Goal: Browse casually: Explore the website without a specific task or goal

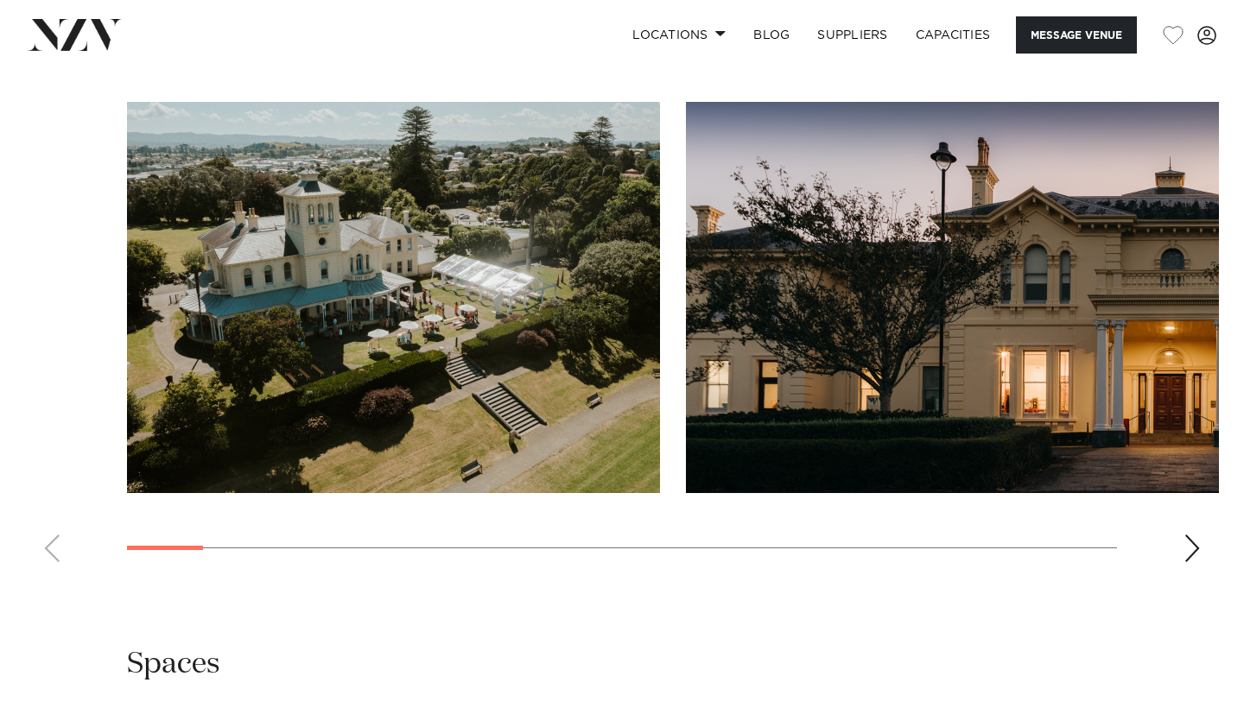
scroll to position [1676, 0]
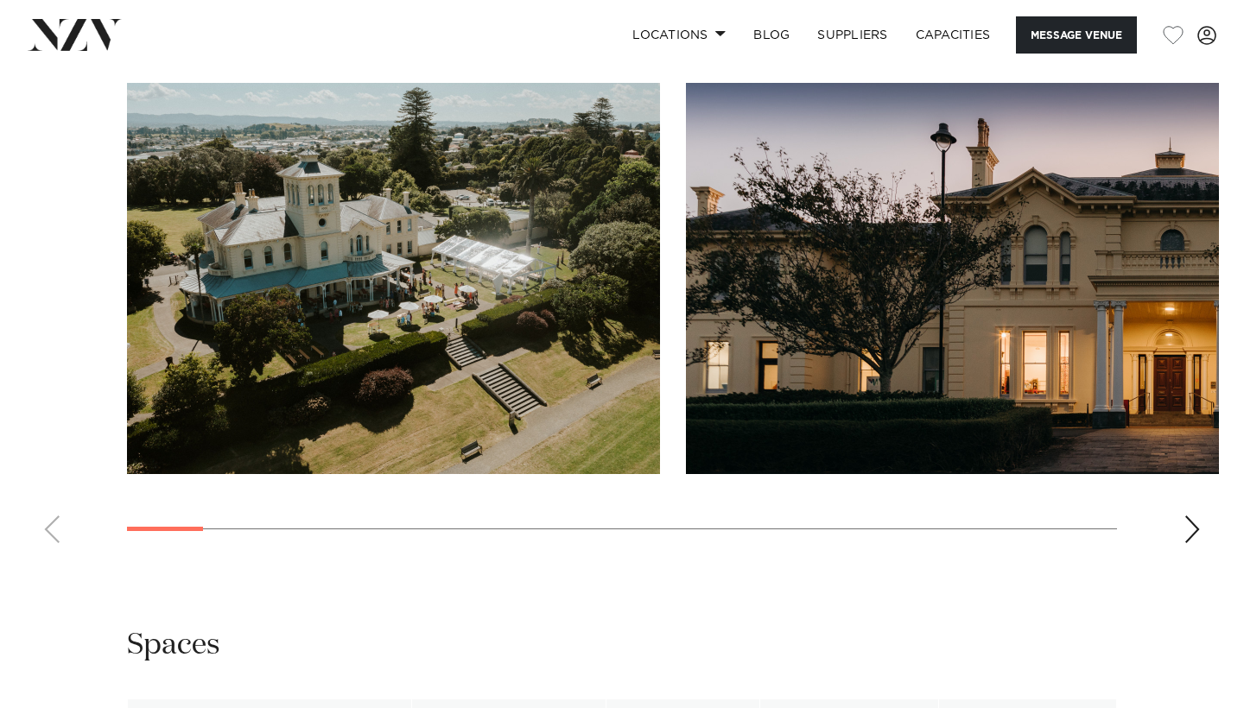
click at [1197, 516] on div "Next slide" at bounding box center [1192, 530] width 17 height 28
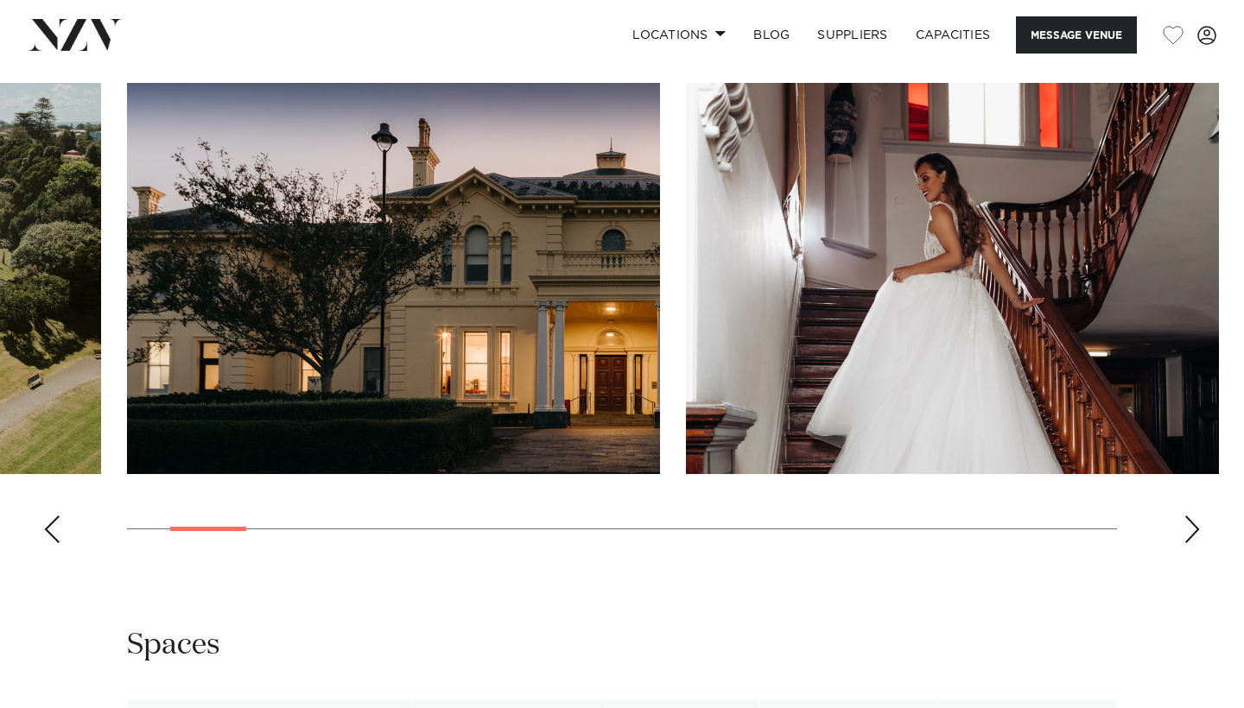
click at [1197, 516] on div "Next slide" at bounding box center [1192, 530] width 17 height 28
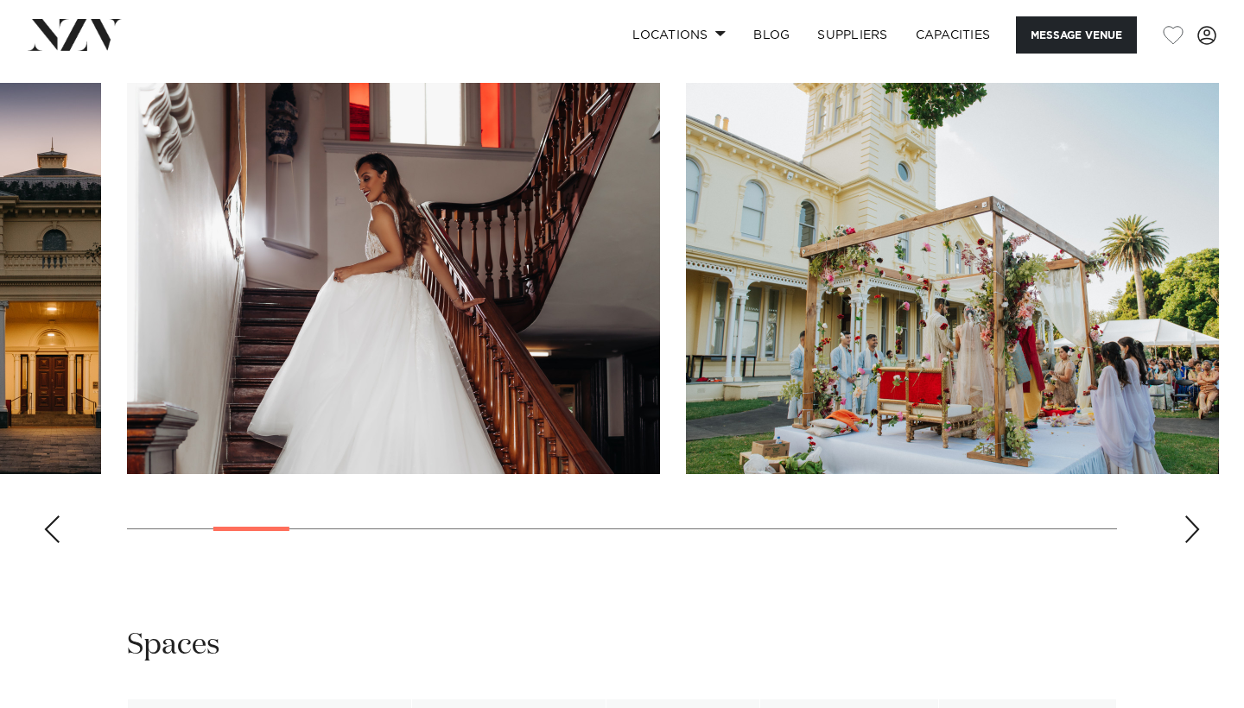
click at [1197, 516] on div "Next slide" at bounding box center [1192, 530] width 17 height 28
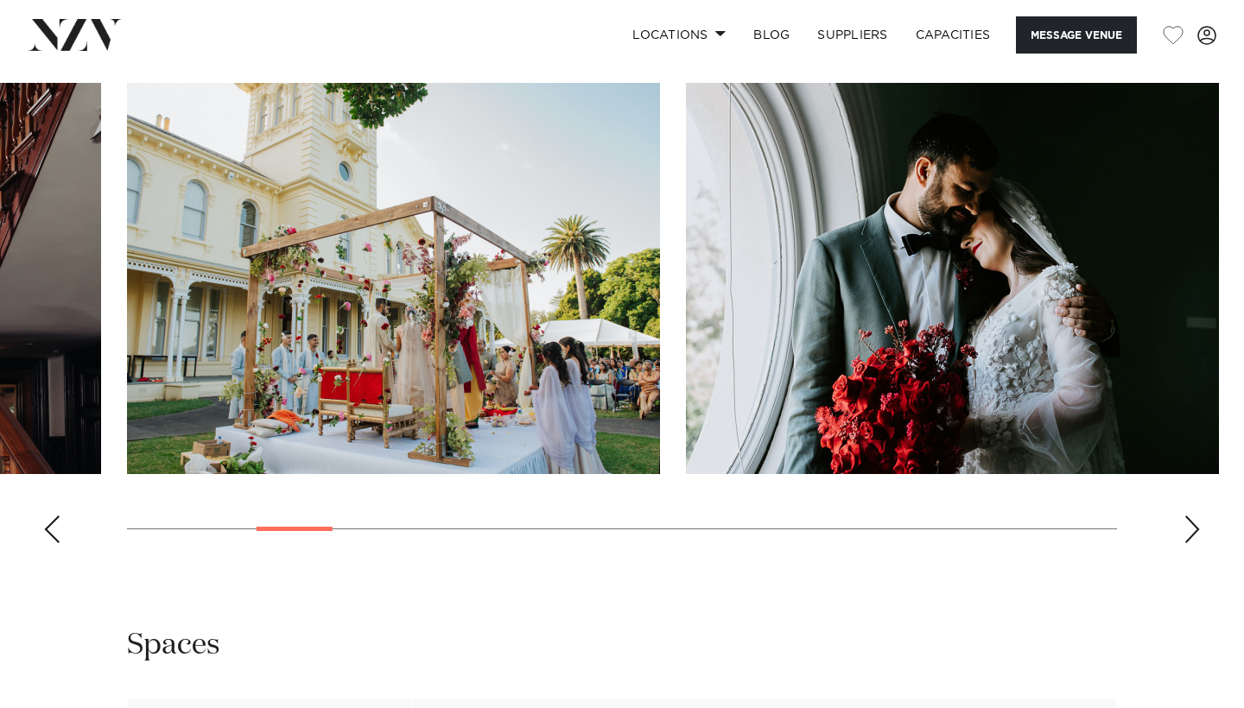
click at [1197, 516] on div "Next slide" at bounding box center [1192, 530] width 17 height 28
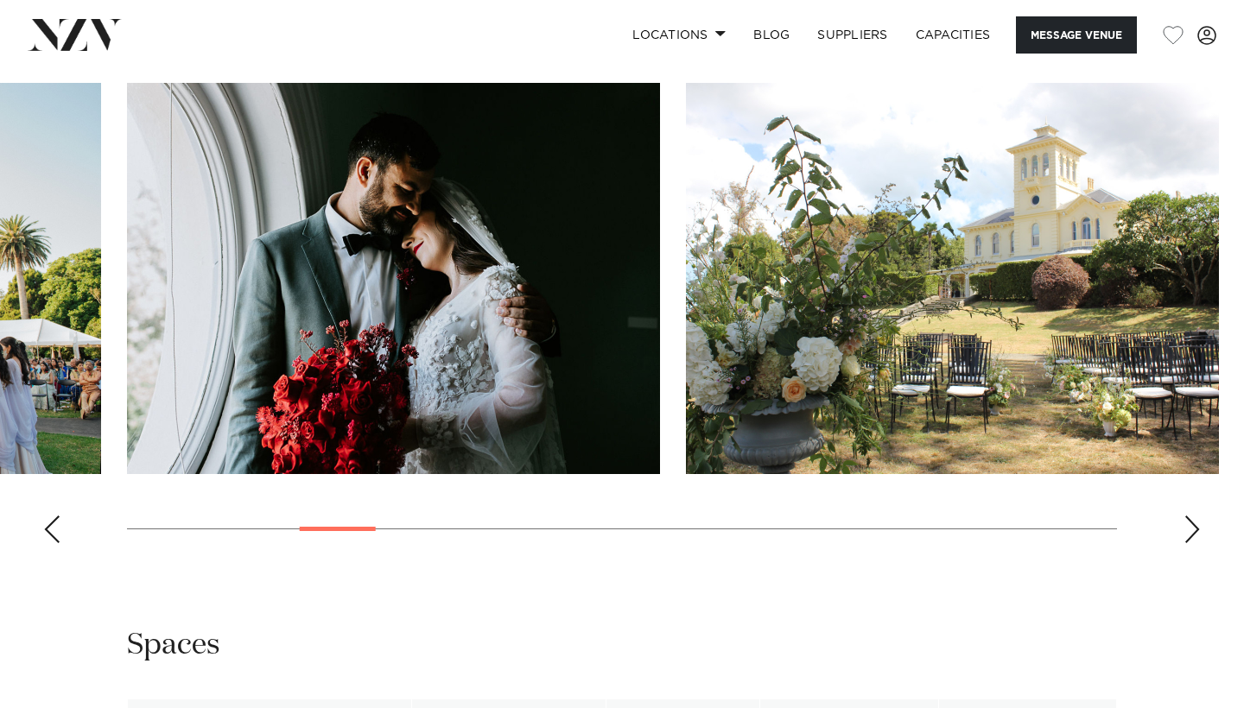
click at [1197, 516] on div "Next slide" at bounding box center [1192, 530] width 17 height 28
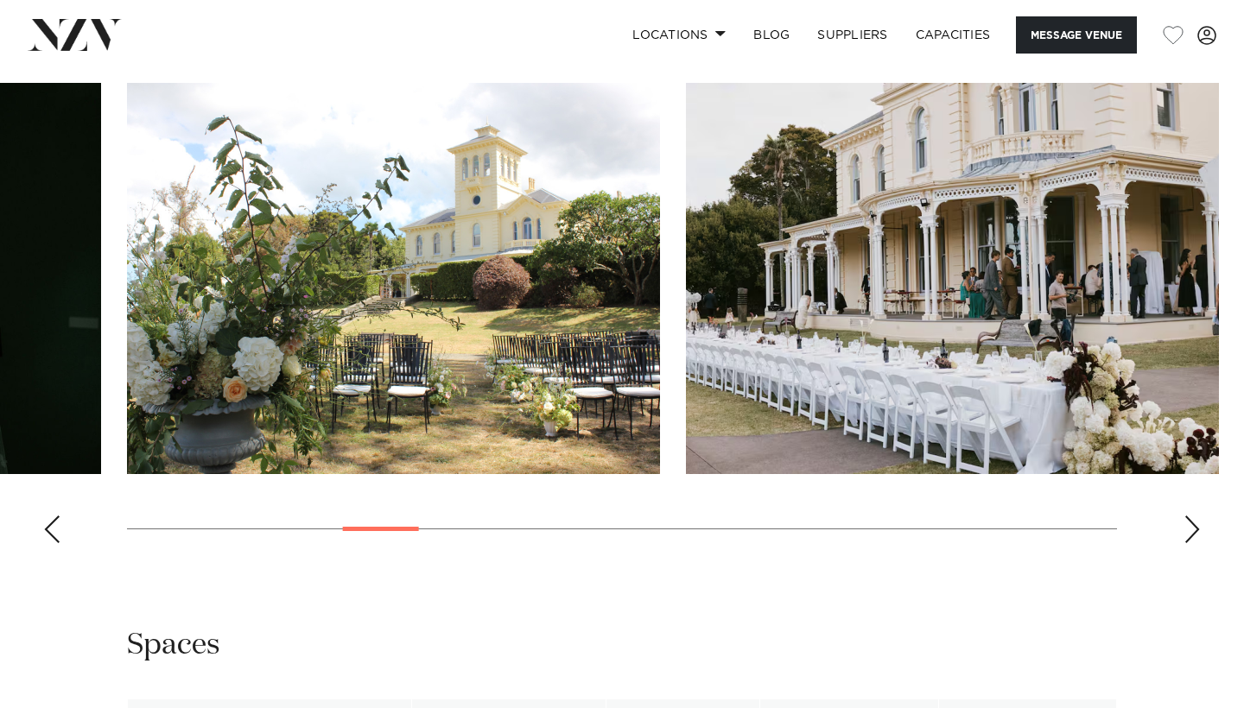
click at [1197, 516] on div "Next slide" at bounding box center [1192, 530] width 17 height 28
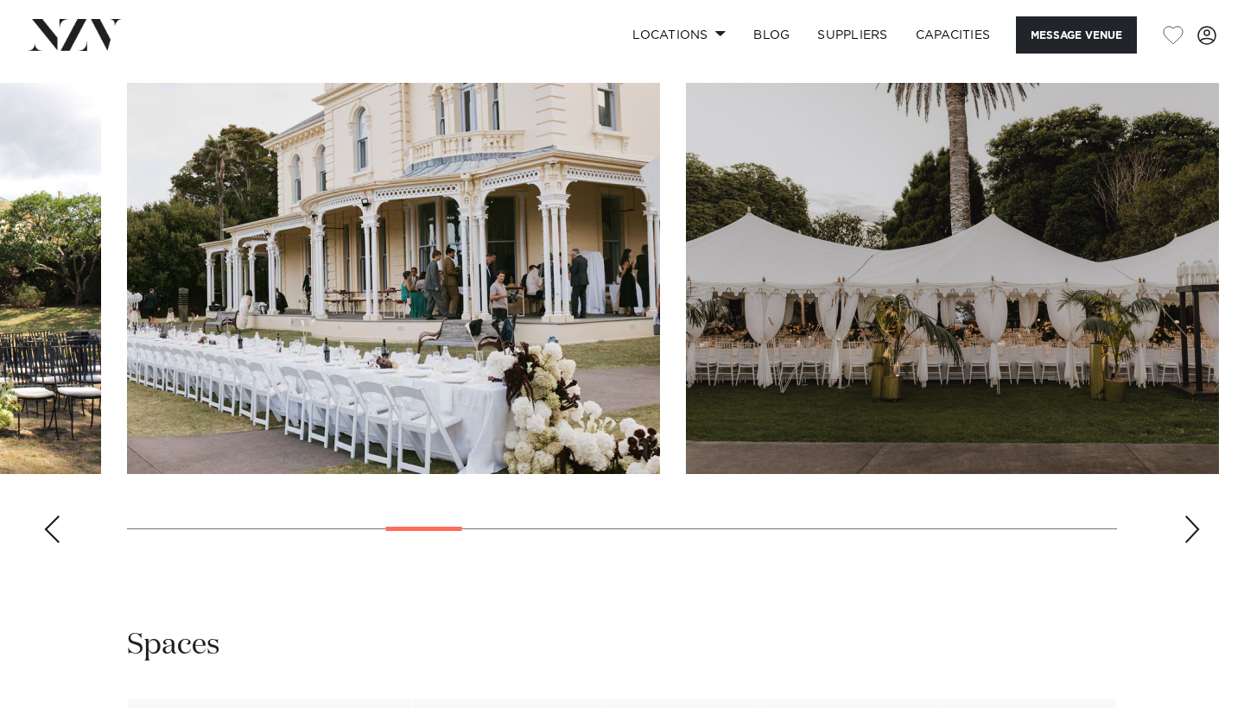
click at [1197, 516] on div "Next slide" at bounding box center [1192, 530] width 17 height 28
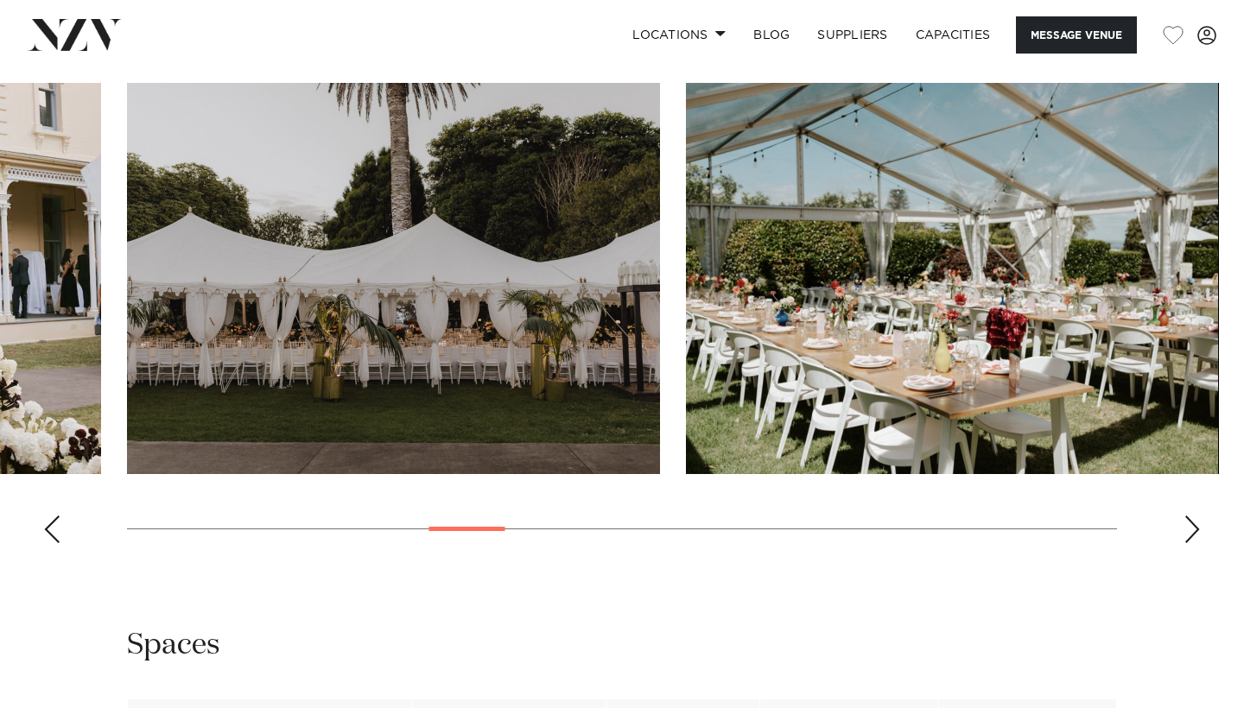
click at [1197, 516] on div "Next slide" at bounding box center [1192, 530] width 17 height 28
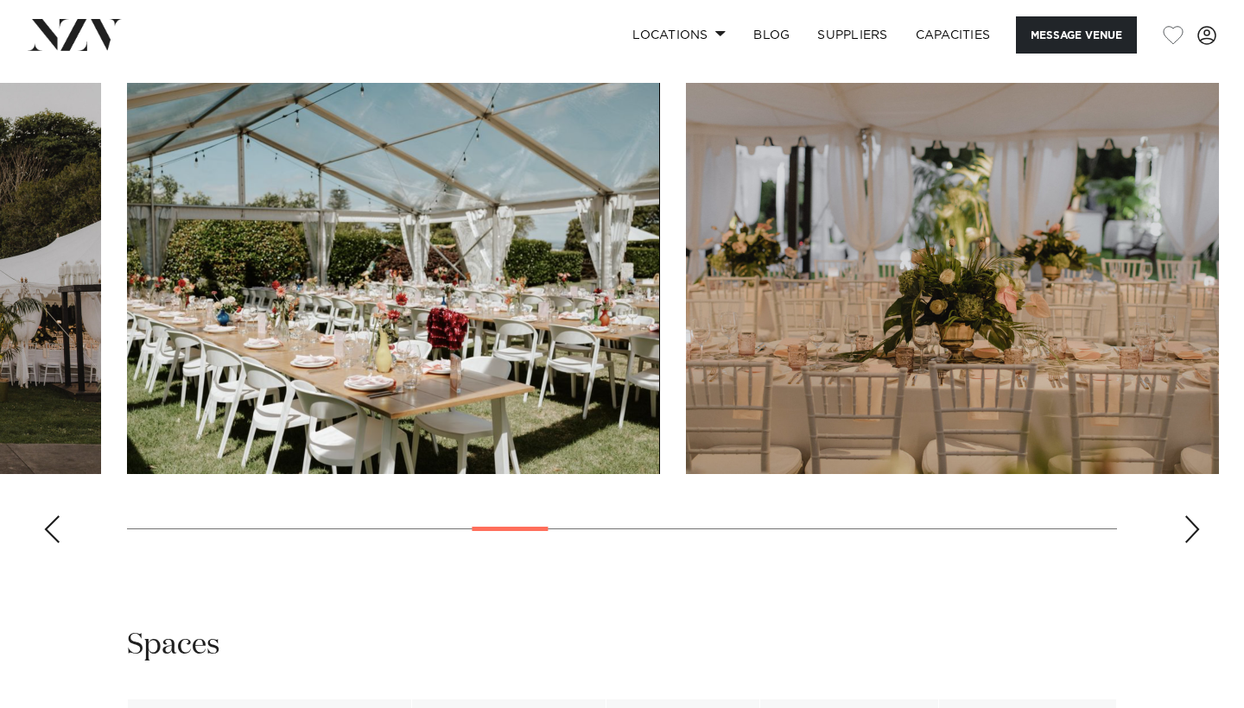
click at [1197, 516] on div "Next slide" at bounding box center [1192, 530] width 17 height 28
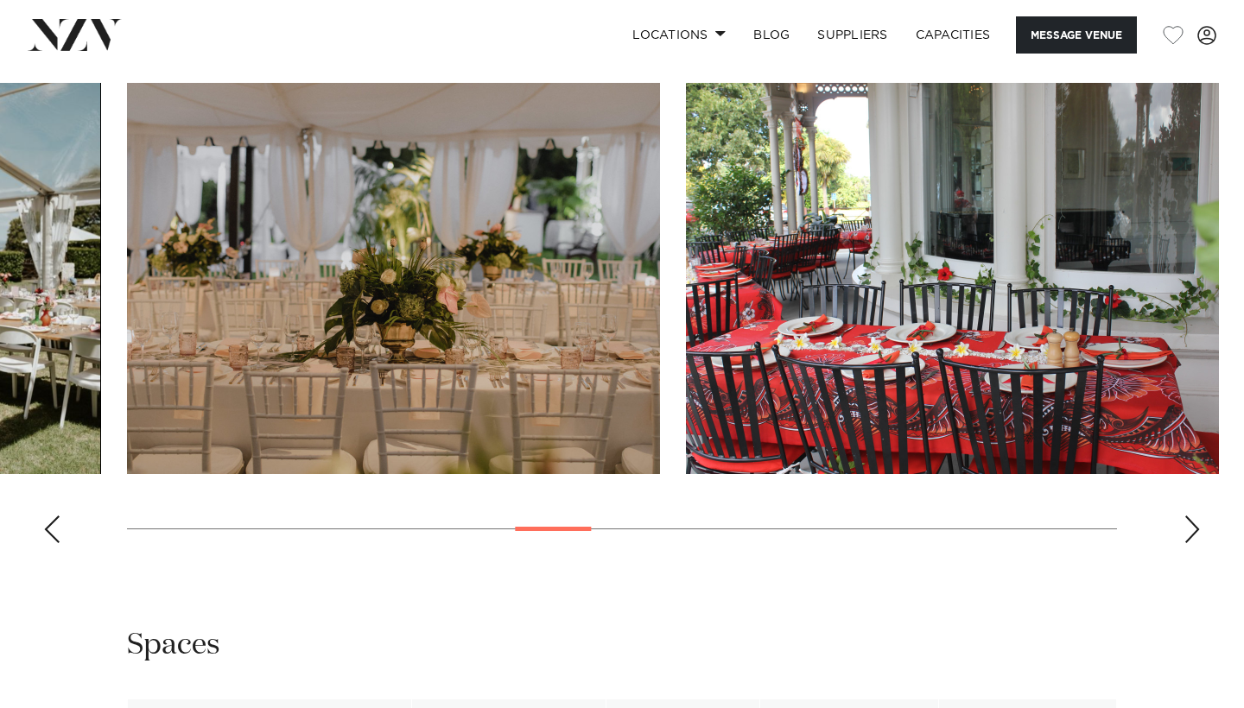
click at [1197, 516] on div "Next slide" at bounding box center [1192, 530] width 17 height 28
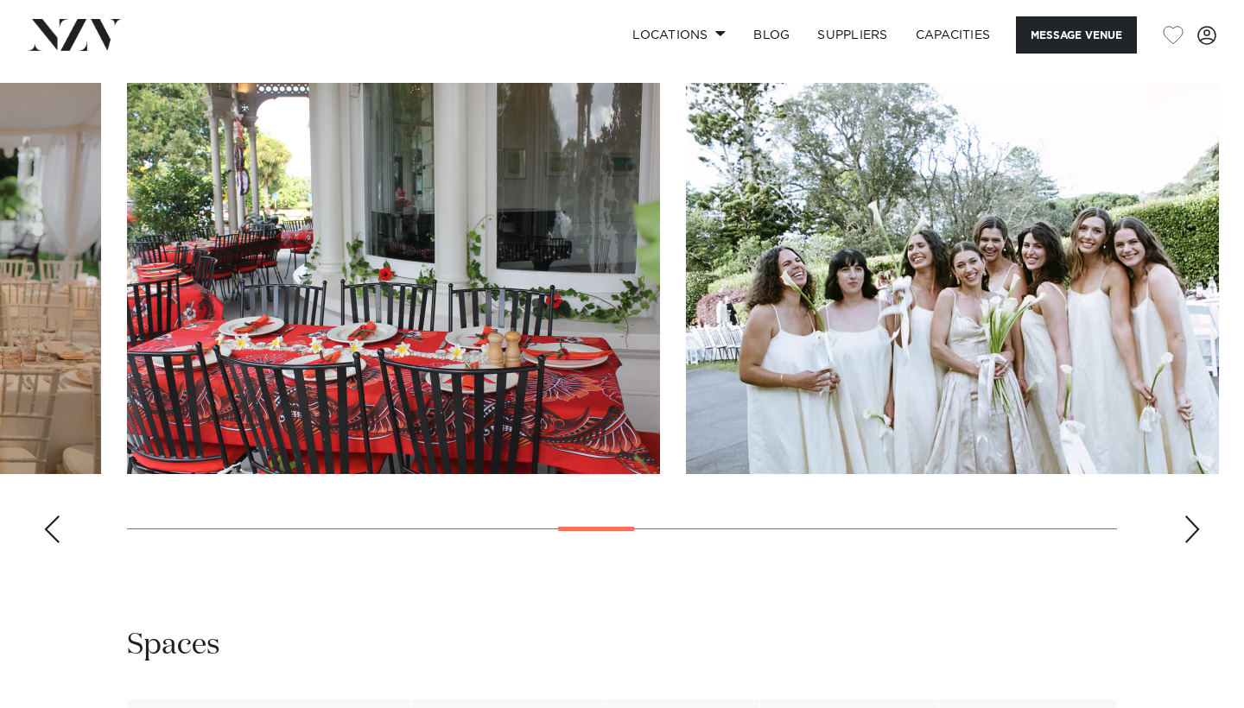
click at [1197, 516] on div "Next slide" at bounding box center [1192, 530] width 17 height 28
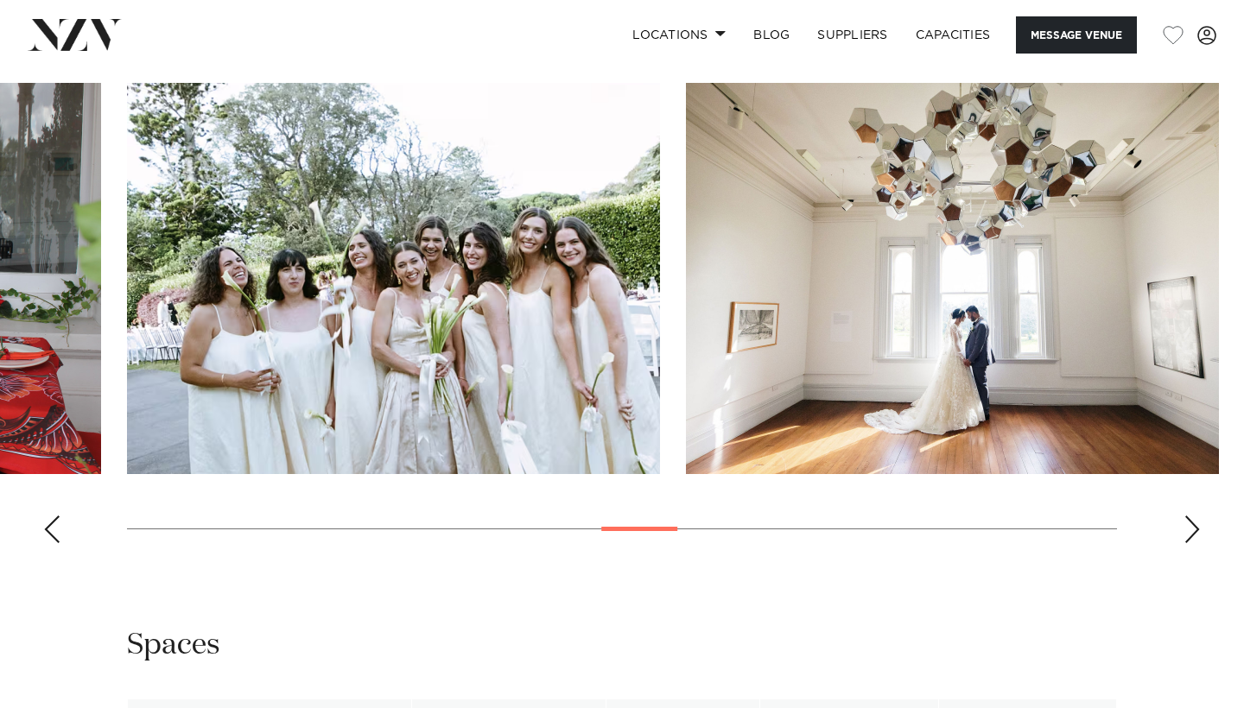
click at [1197, 516] on div "Next slide" at bounding box center [1192, 530] width 17 height 28
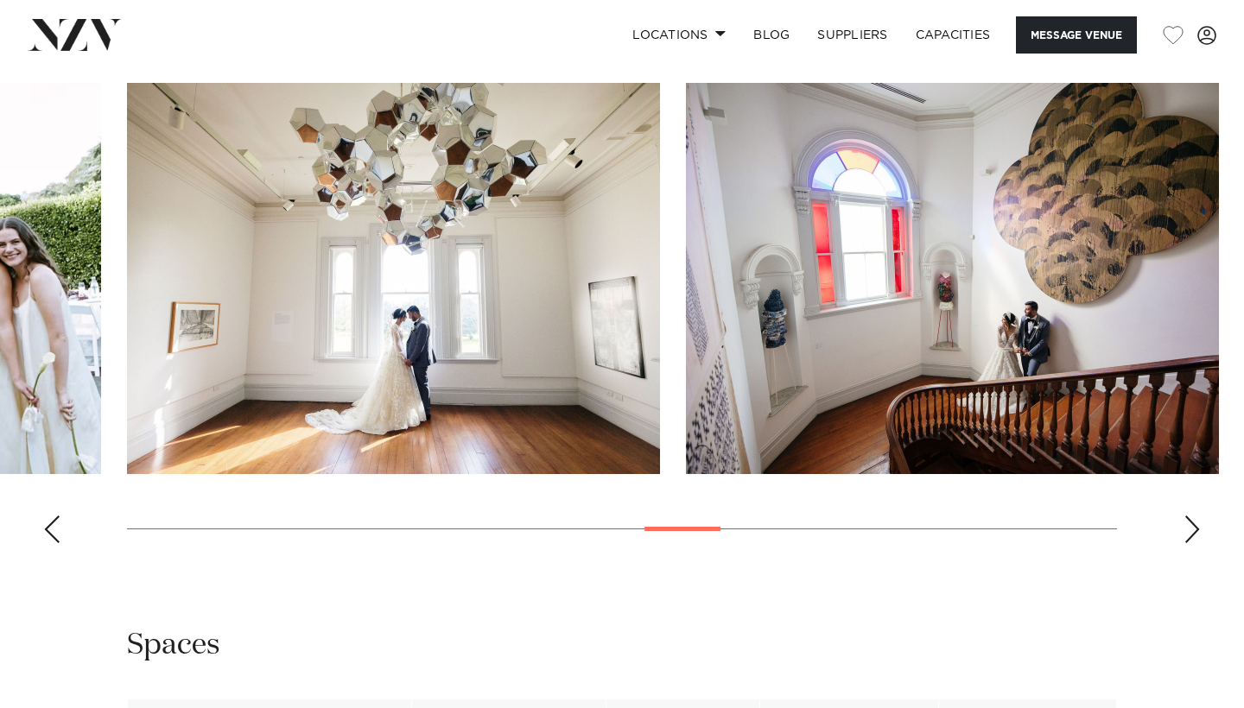
click at [1197, 516] on div "Next slide" at bounding box center [1192, 530] width 17 height 28
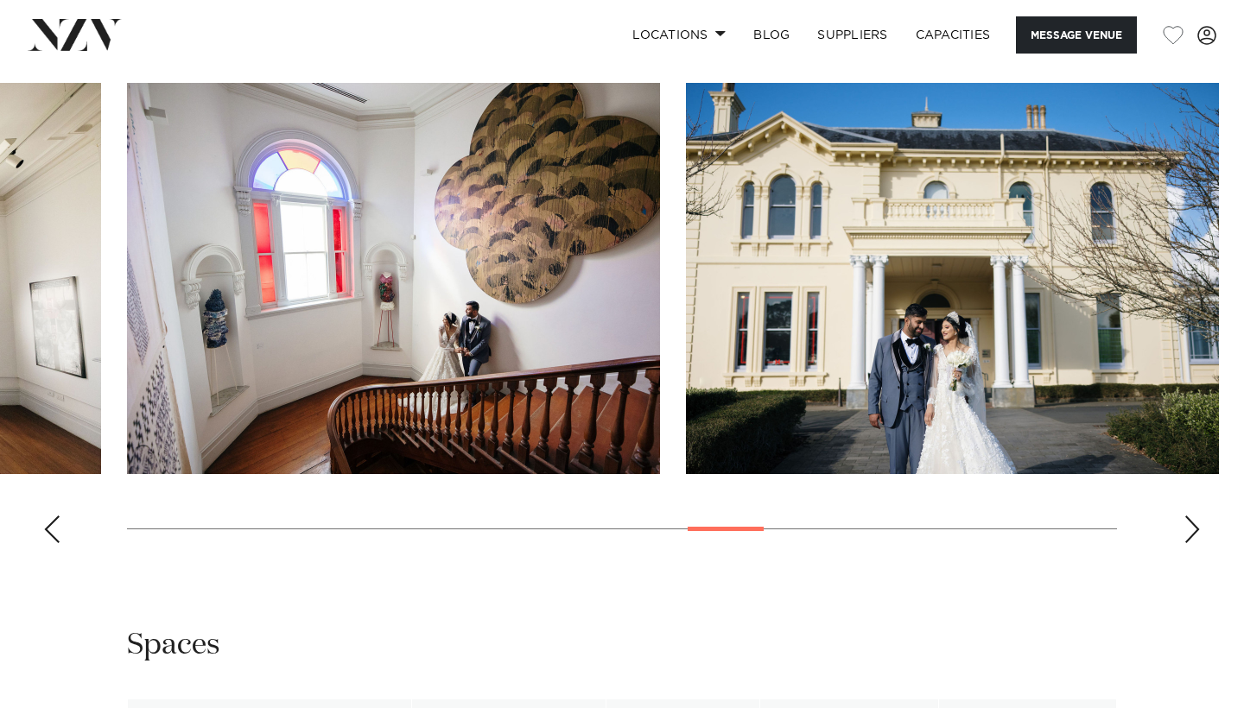
click at [1197, 516] on div "Next slide" at bounding box center [1192, 530] width 17 height 28
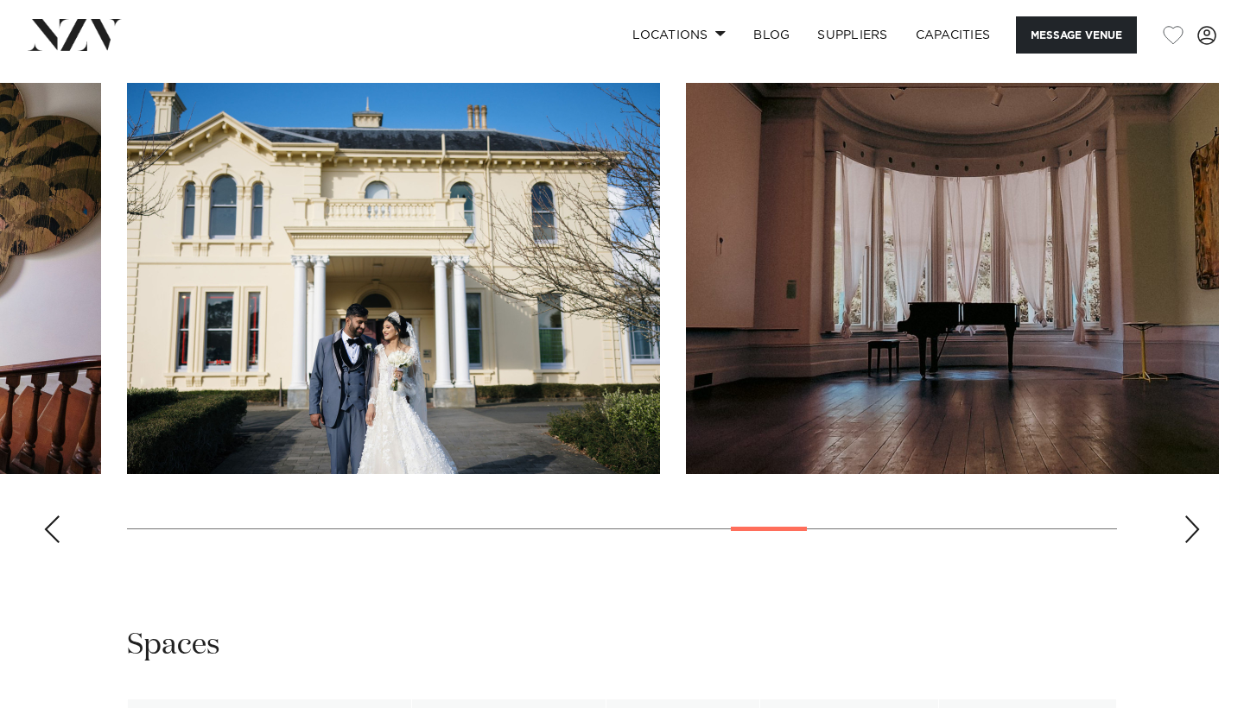
click at [1197, 516] on div "Next slide" at bounding box center [1192, 530] width 17 height 28
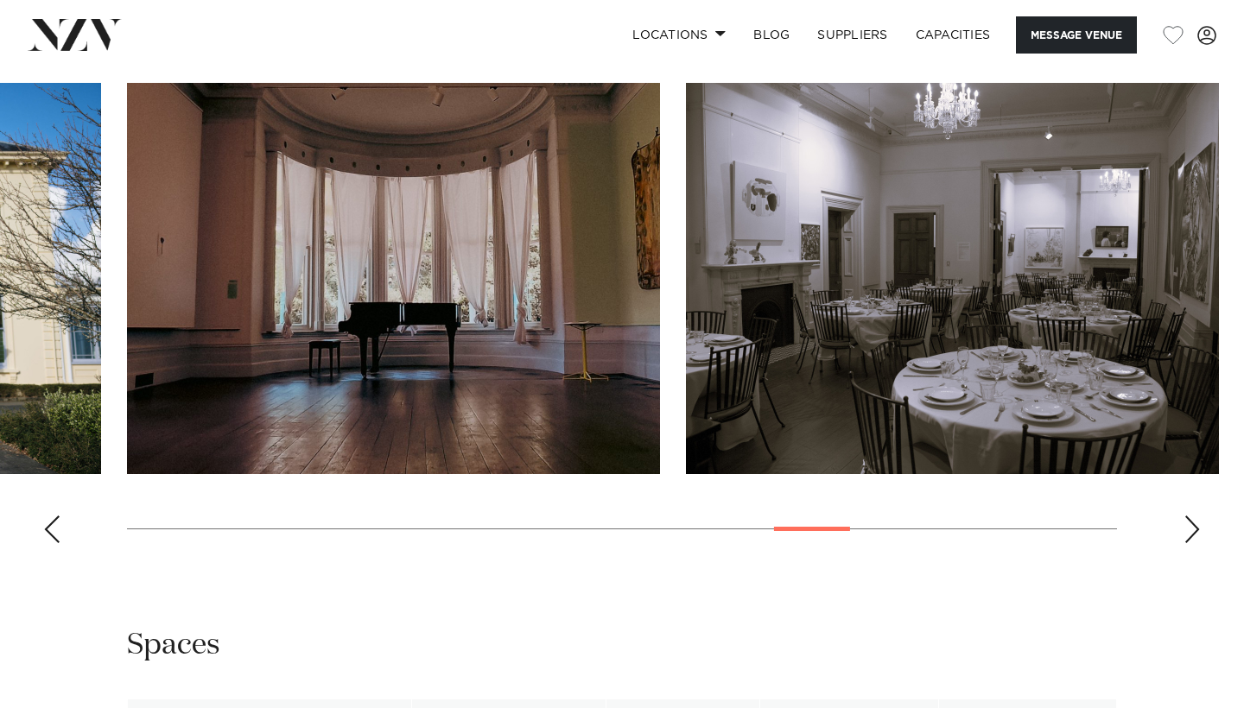
click at [1197, 516] on div "Next slide" at bounding box center [1192, 530] width 17 height 28
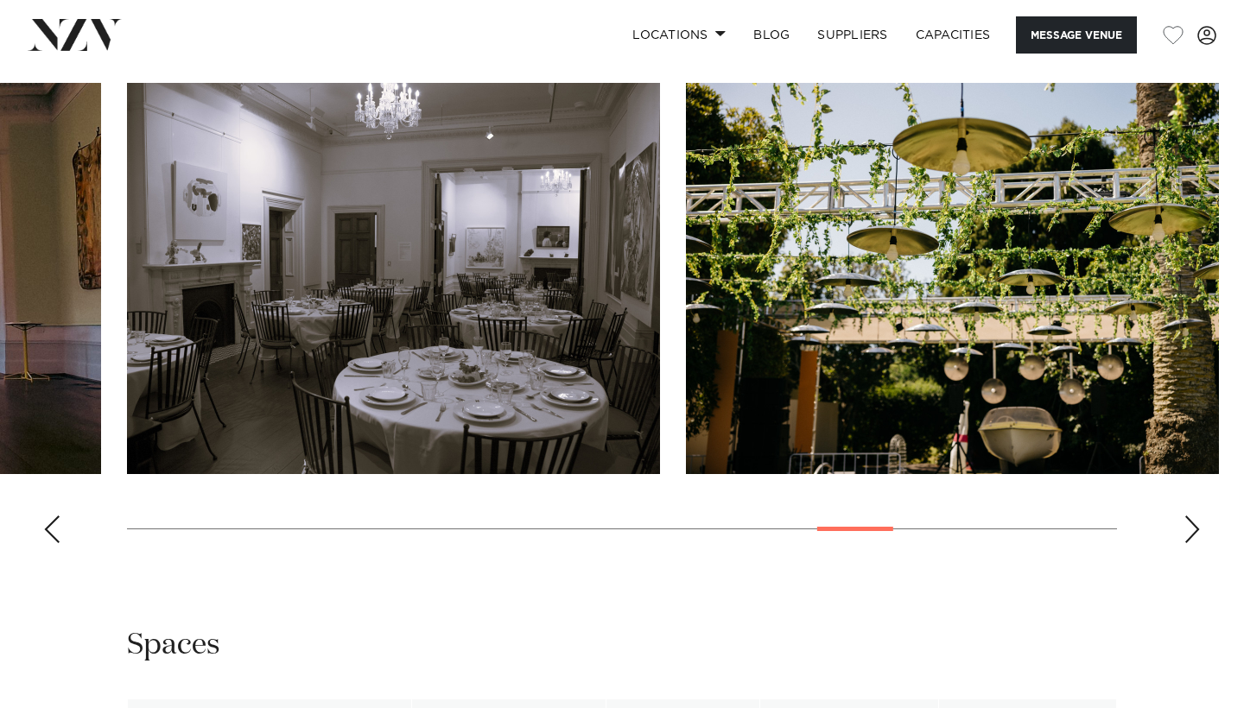
click at [1197, 516] on div "Next slide" at bounding box center [1192, 530] width 17 height 28
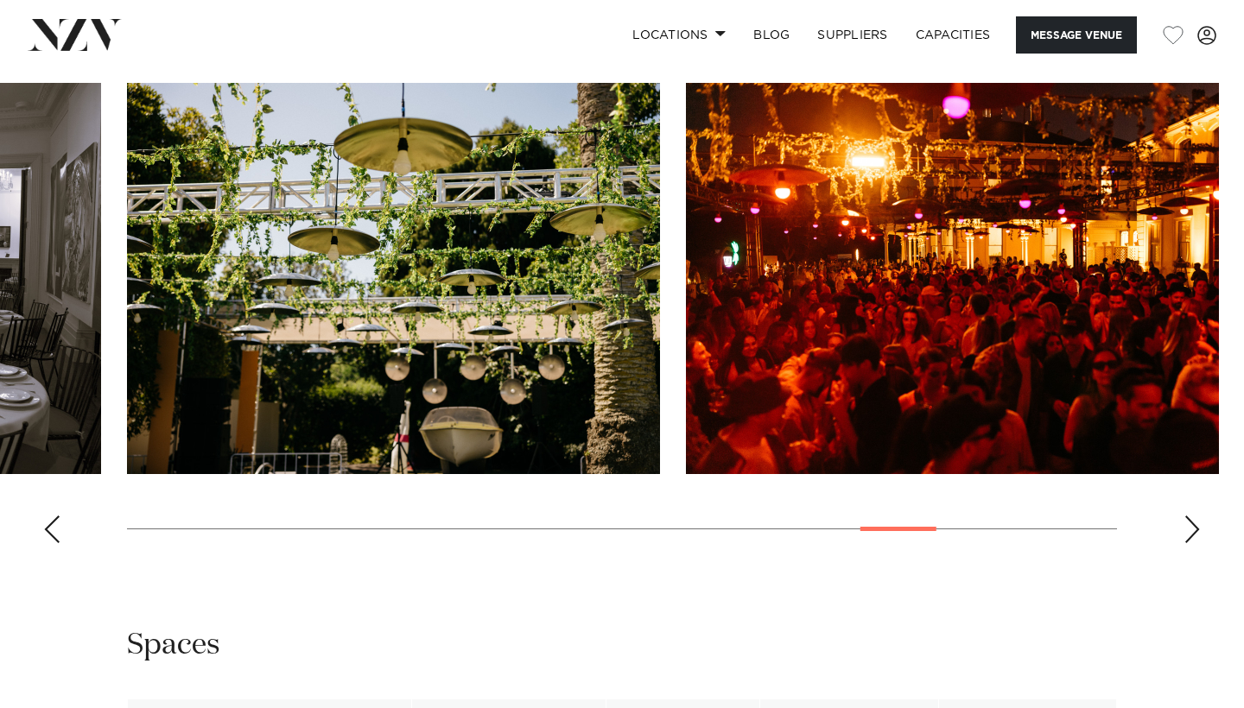
click at [1197, 516] on div "Next slide" at bounding box center [1192, 530] width 17 height 28
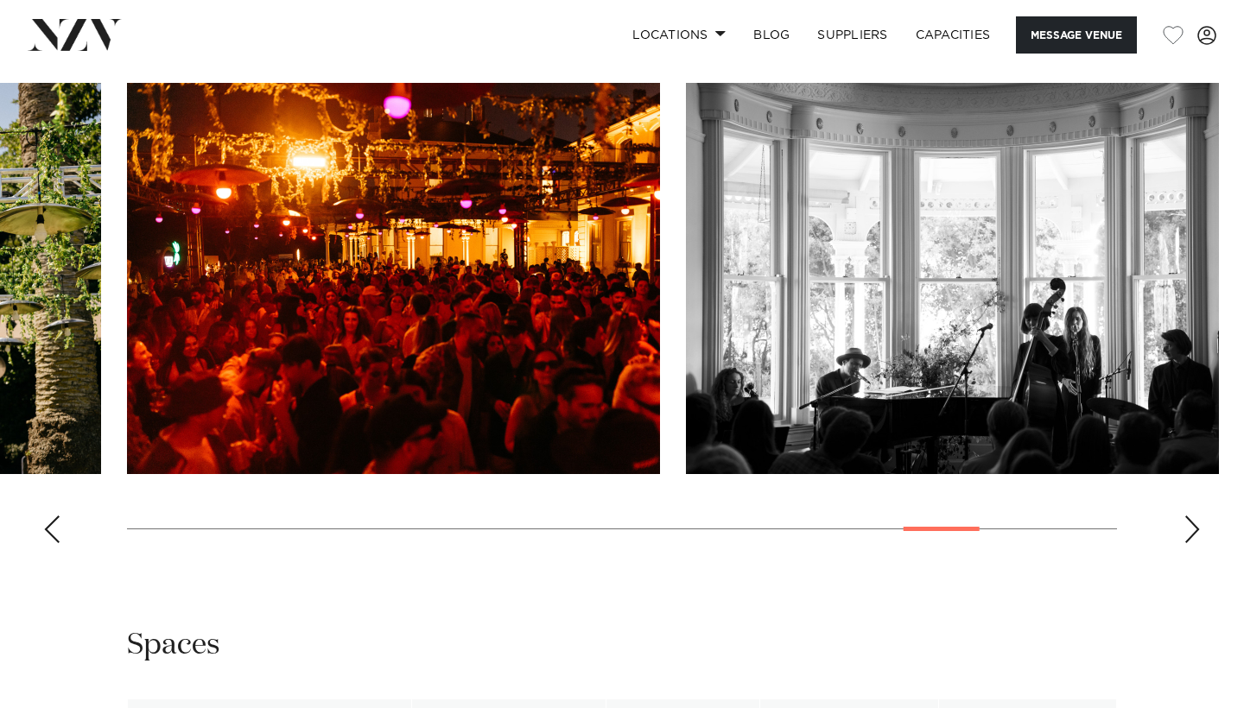
click at [1197, 516] on div "Next slide" at bounding box center [1192, 530] width 17 height 28
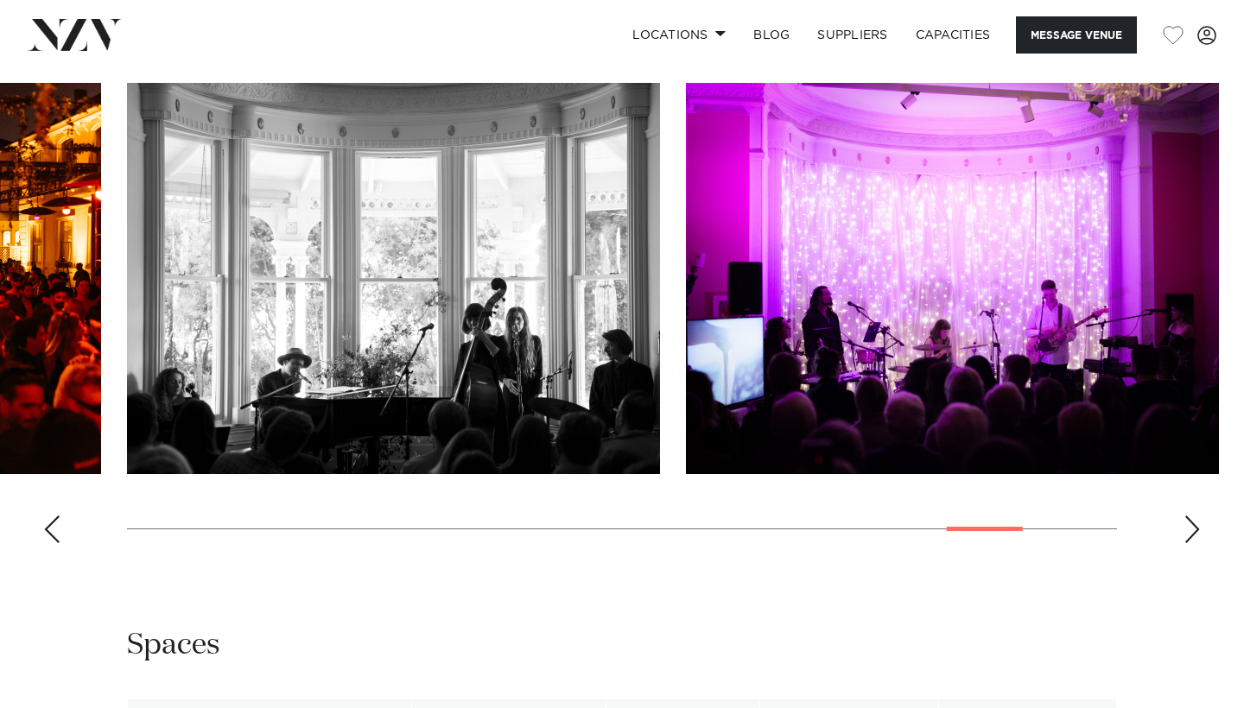
click at [1197, 516] on div "Next slide" at bounding box center [1192, 530] width 17 height 28
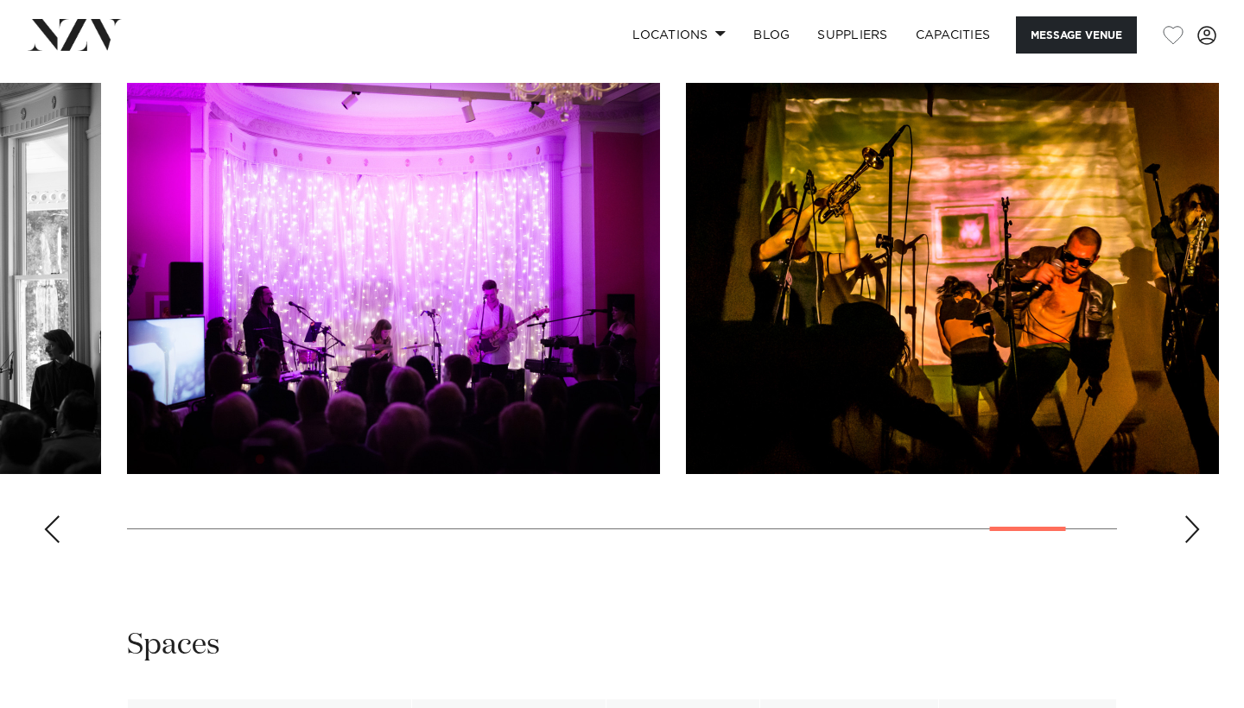
click at [1197, 516] on div "Next slide" at bounding box center [1192, 530] width 17 height 28
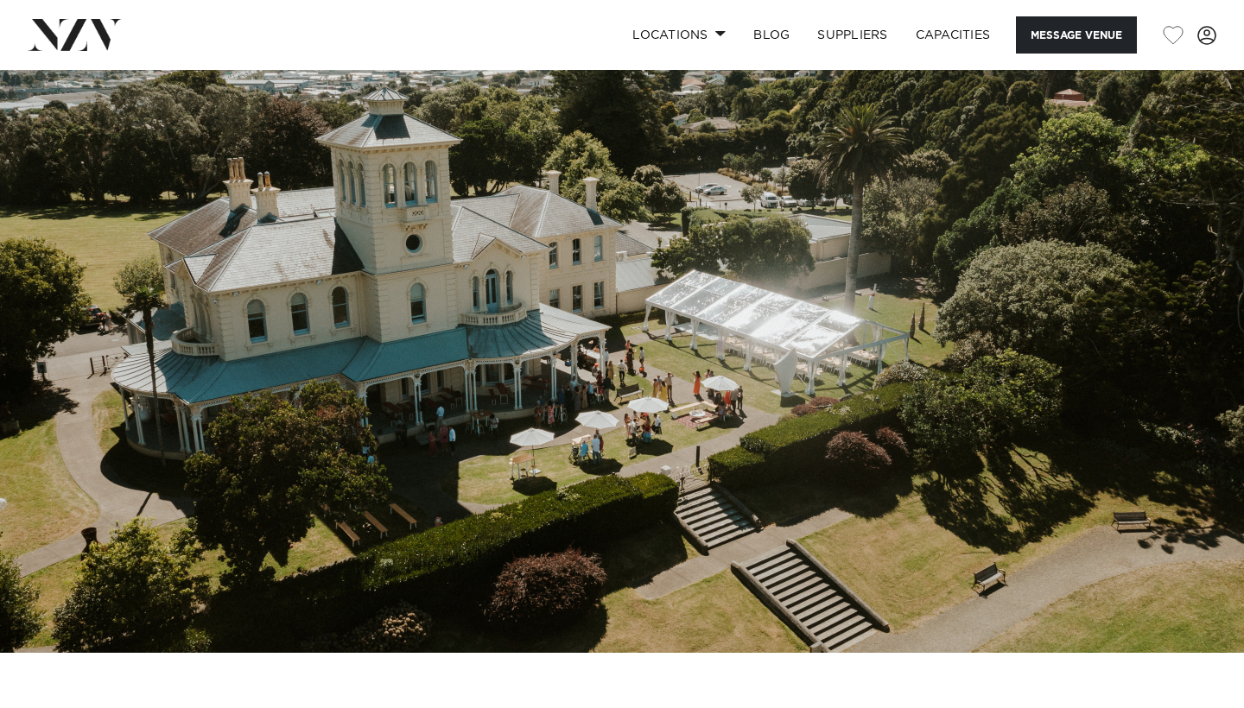
scroll to position [0, 0]
